Goal: Contribute content: Add original content to the website for others to see

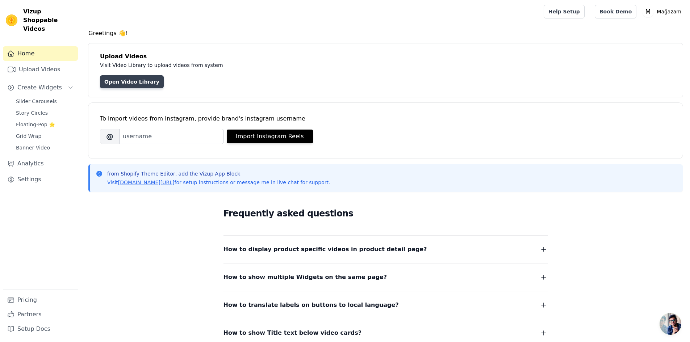
click at [126, 82] on link "Open Video Library" at bounding box center [132, 81] width 64 height 13
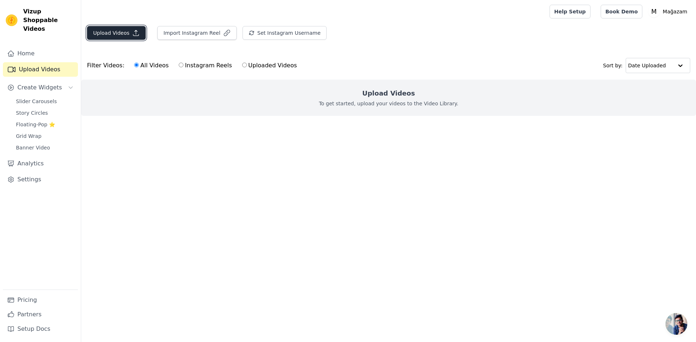
click at [98, 30] on button "Upload Videos" at bounding box center [116, 33] width 59 height 14
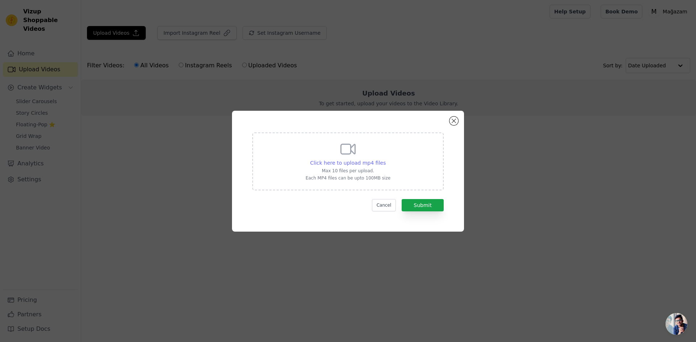
click at [373, 166] on div "Click here to upload mp4 files" at bounding box center [348, 162] width 76 height 7
click at [385, 159] on input "Click here to upload mp4 files Max 10 files per upload. Each MP4 files can be u…" at bounding box center [385, 159] width 0 height 0
click at [335, 162] on span "Click here to upload mp4 files" at bounding box center [348, 163] width 76 height 6
click at [385, 159] on input "Click here to upload mp4 files Max 10 files per upload. Each MP4 files can be u…" at bounding box center [385, 159] width 0 height 0
type input "C:\fakepath\vizup-videos-b8b8758a.mp4"
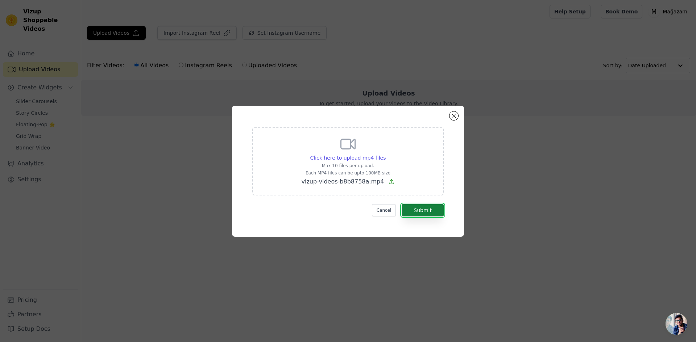
click at [433, 211] on button "Submit" at bounding box center [423, 210] width 42 height 12
